Goal: Navigation & Orientation: Understand site structure

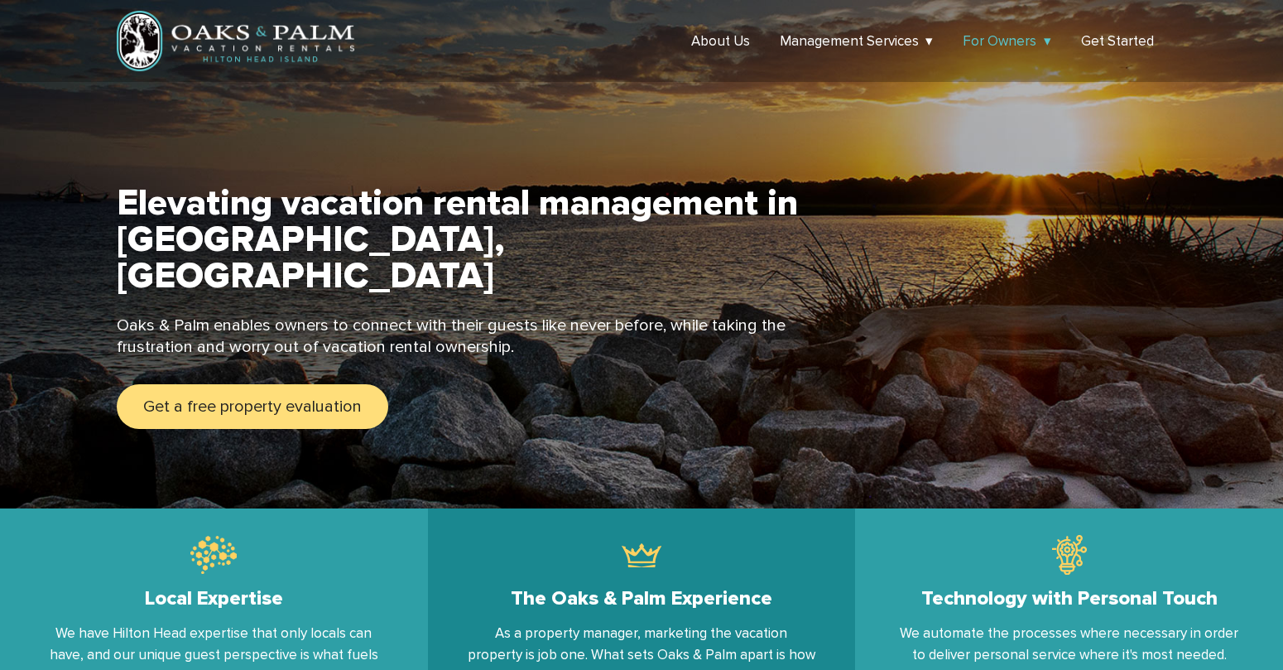
click at [1035, 38] on link "For Owners" at bounding box center [1007, 40] width 89 height 17
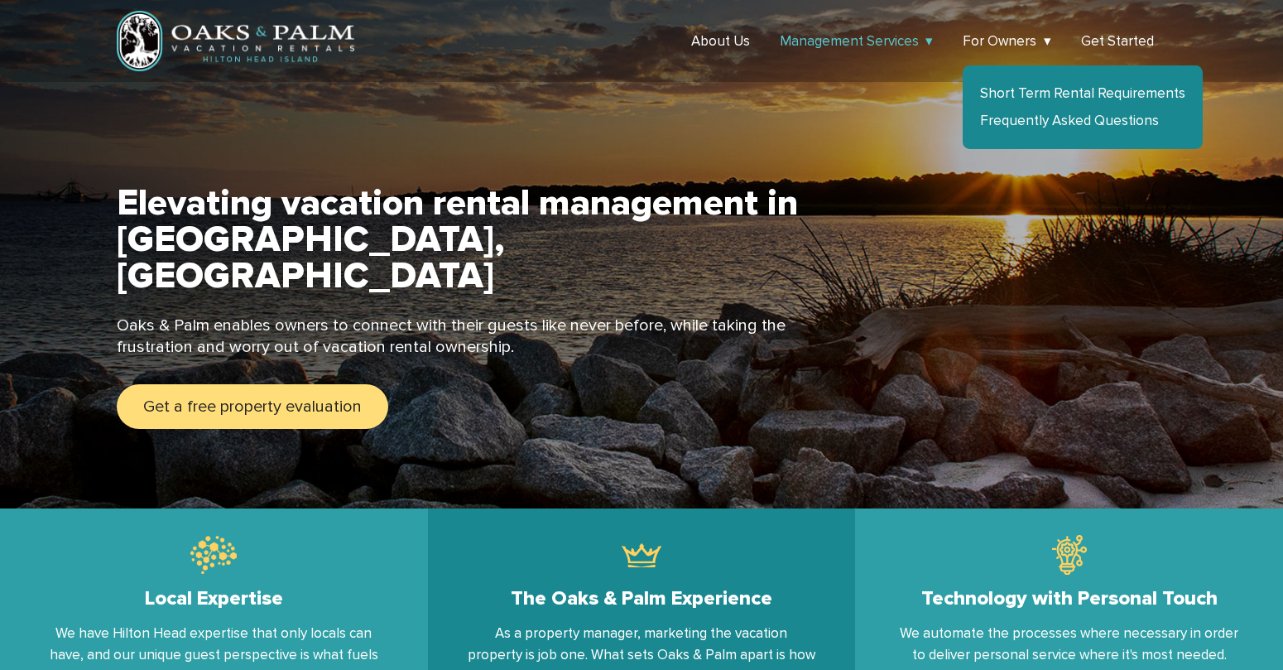
click at [874, 42] on link "Management Services" at bounding box center [857, 40] width 154 height 17
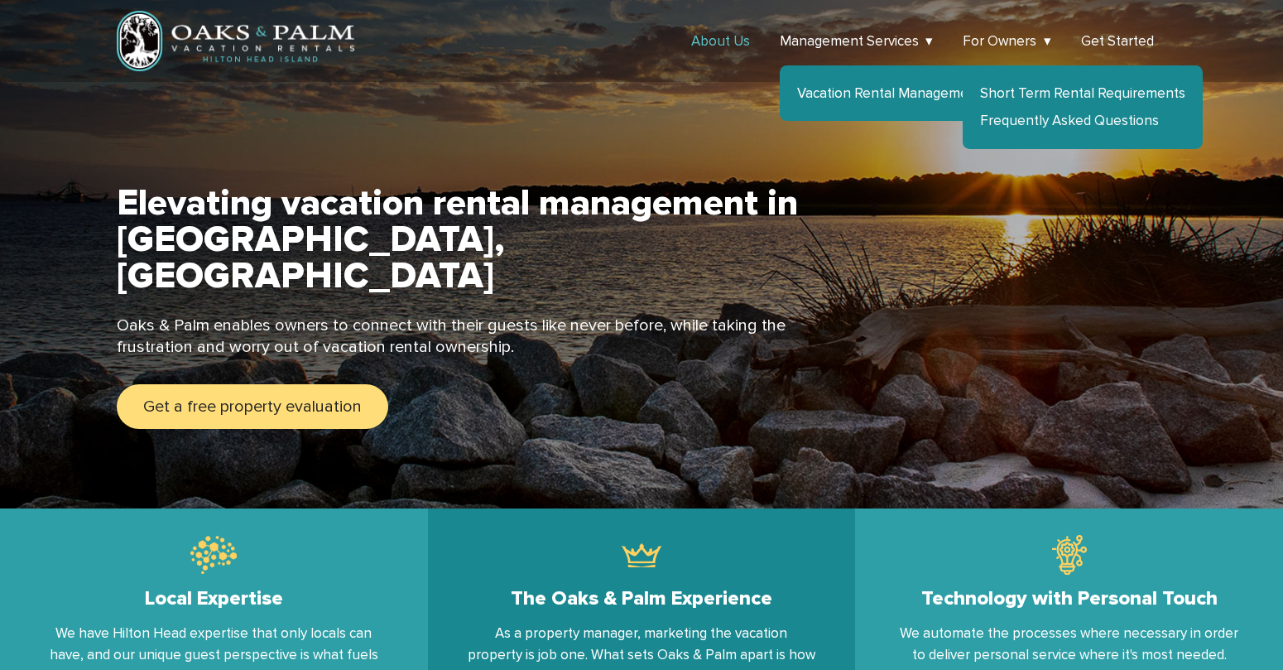
click at [737, 43] on link "About Us" at bounding box center [720, 40] width 59 height 17
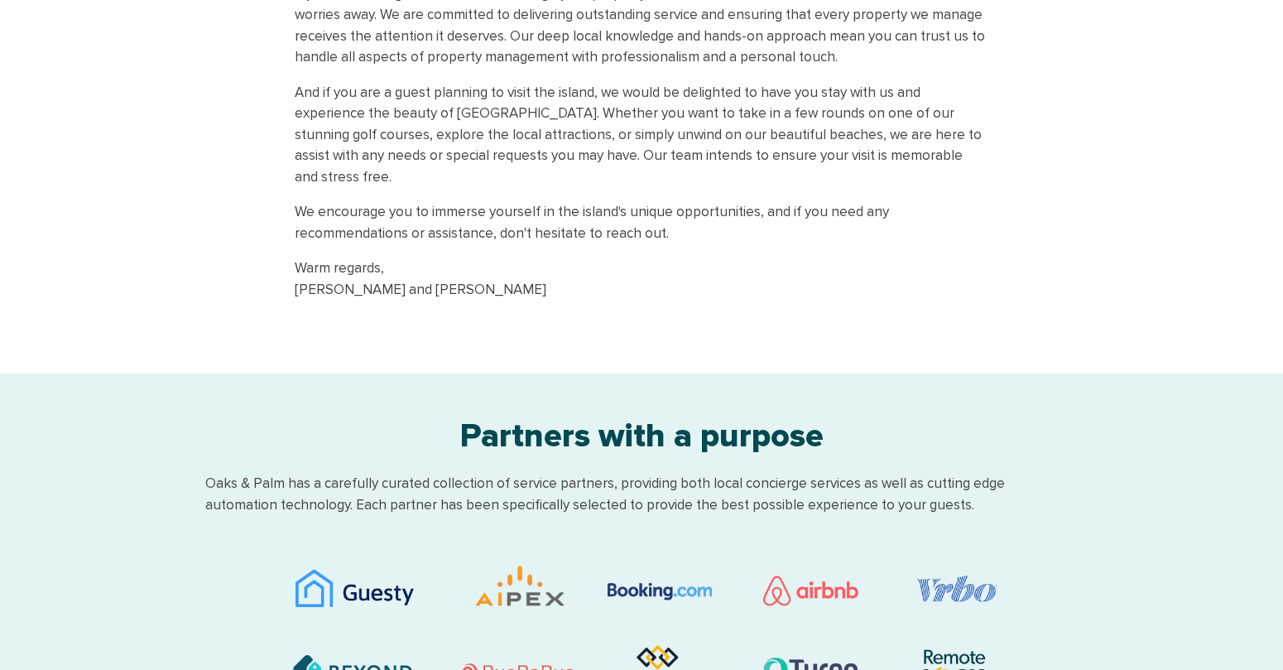
scroll to position [766, 0]
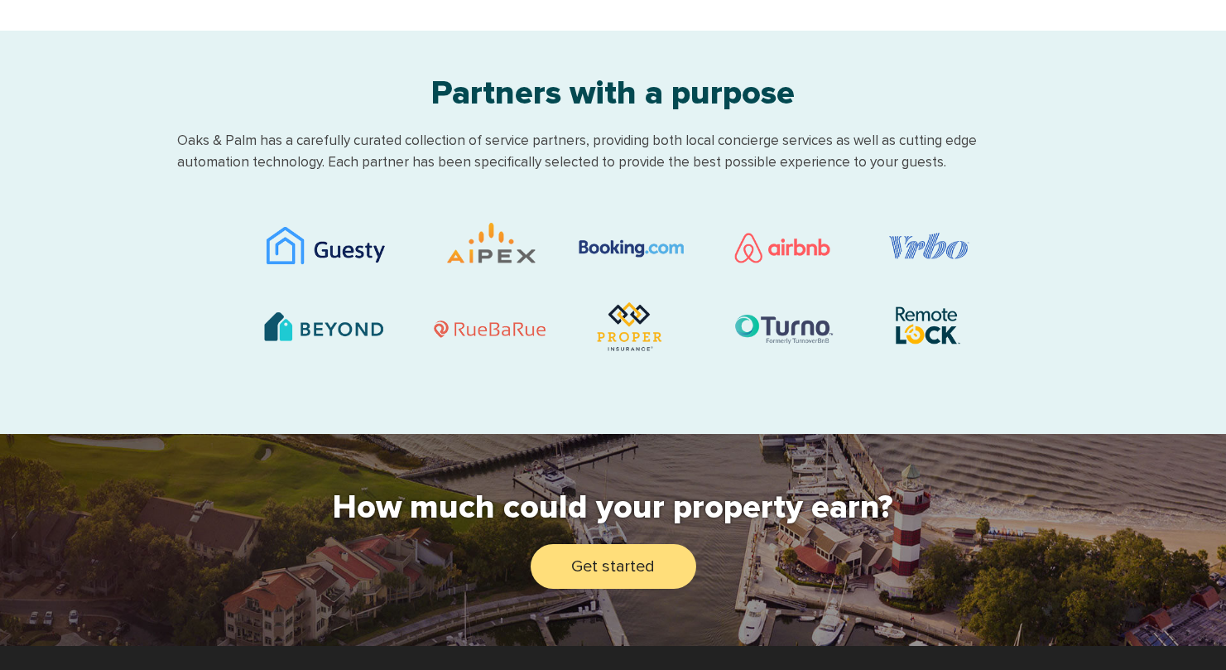
scroll to position [1974, 0]
